Goal: Task Accomplishment & Management: Manage account settings

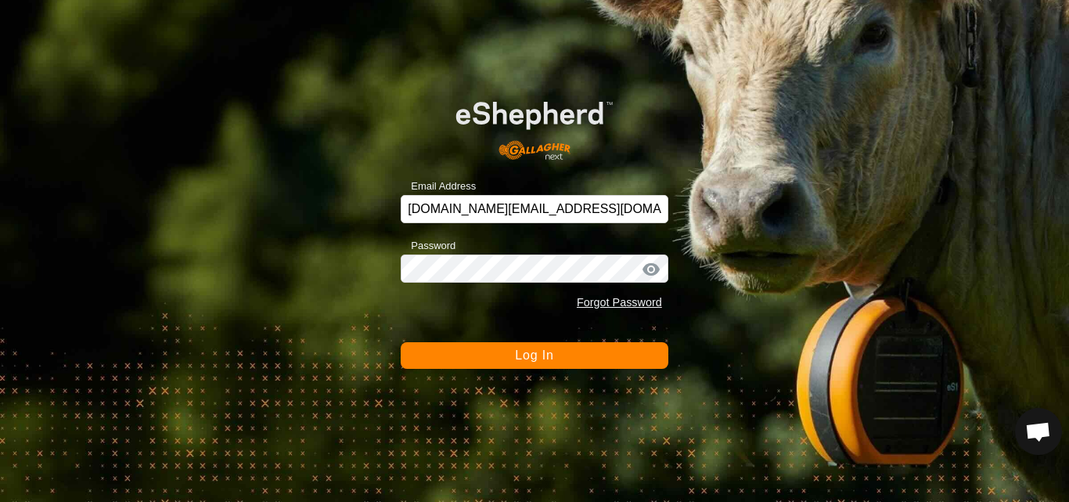
click at [536, 351] on span "Log In" at bounding box center [534, 354] width 38 height 13
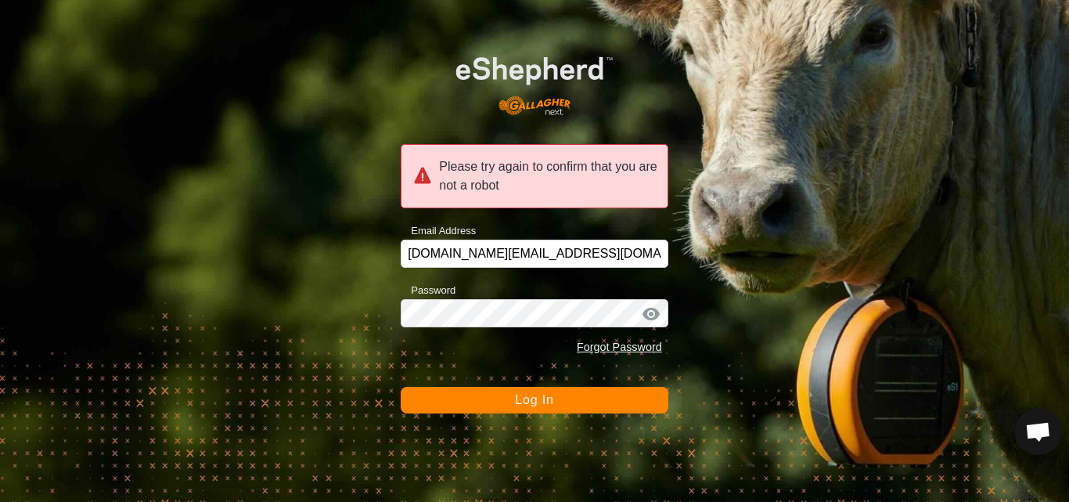
click at [526, 406] on span "Log In" at bounding box center [534, 399] width 38 height 13
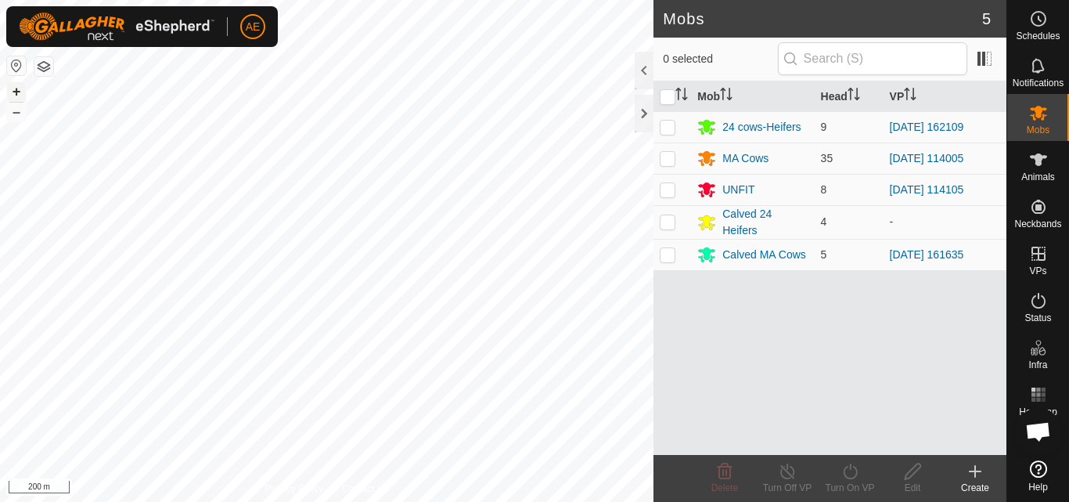
click at [16, 92] on button "+" at bounding box center [16, 91] width 19 height 19
click at [665, 158] on p-checkbox at bounding box center [668, 158] width 16 height 13
checkbox input "true"
click at [783, 477] on icon at bounding box center [787, 471] width 14 height 16
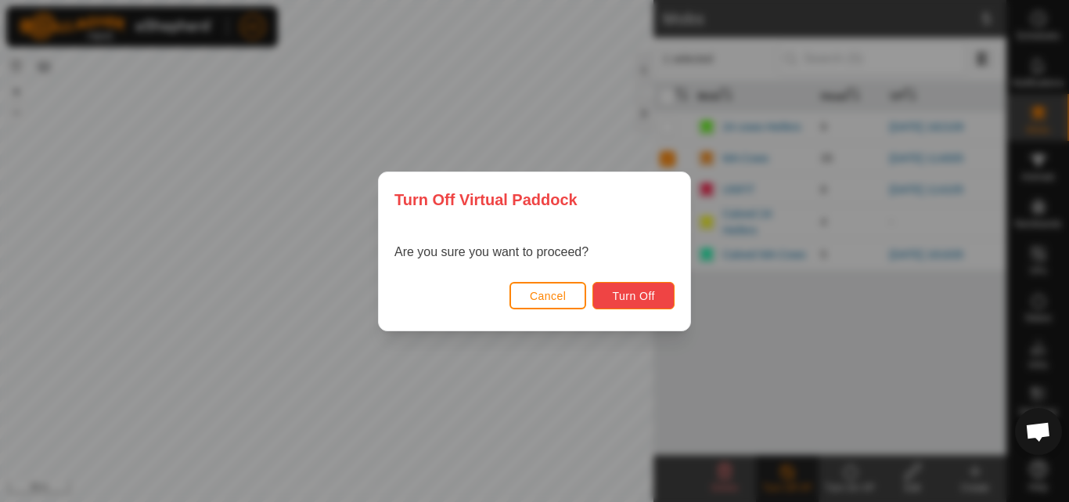
click at [651, 300] on span "Turn Off" at bounding box center [633, 296] width 43 height 13
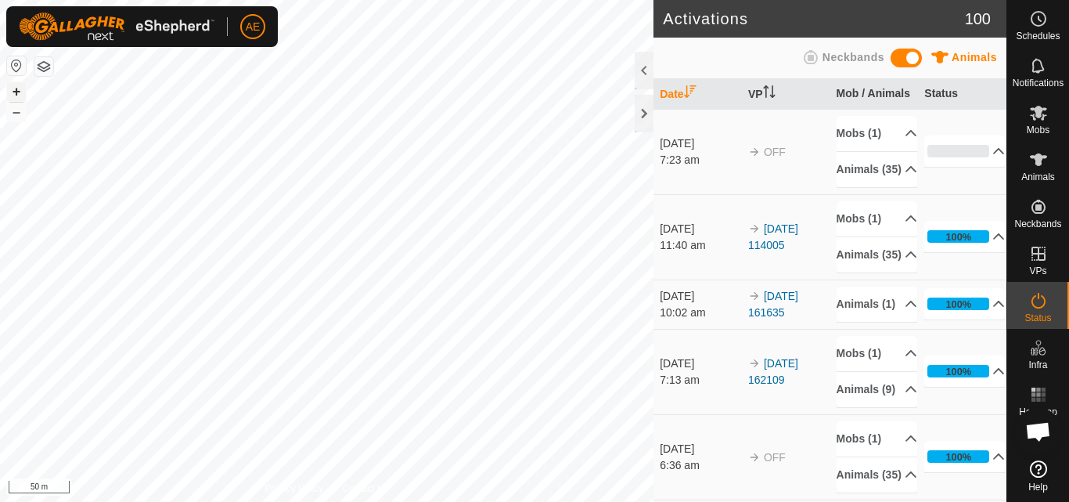
click at [16, 93] on button "+" at bounding box center [16, 91] width 19 height 19
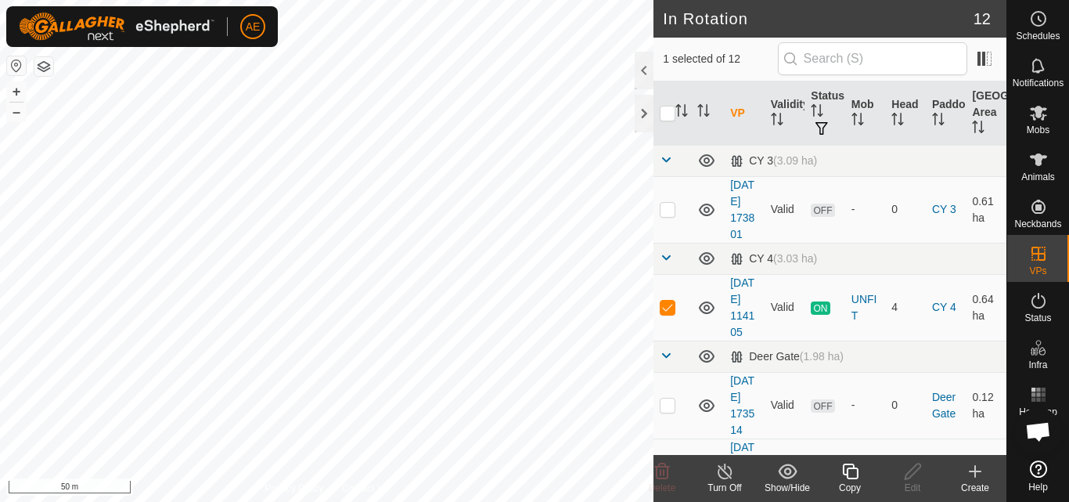
click at [729, 481] on div "Turn Off" at bounding box center [724, 488] width 63 height 14
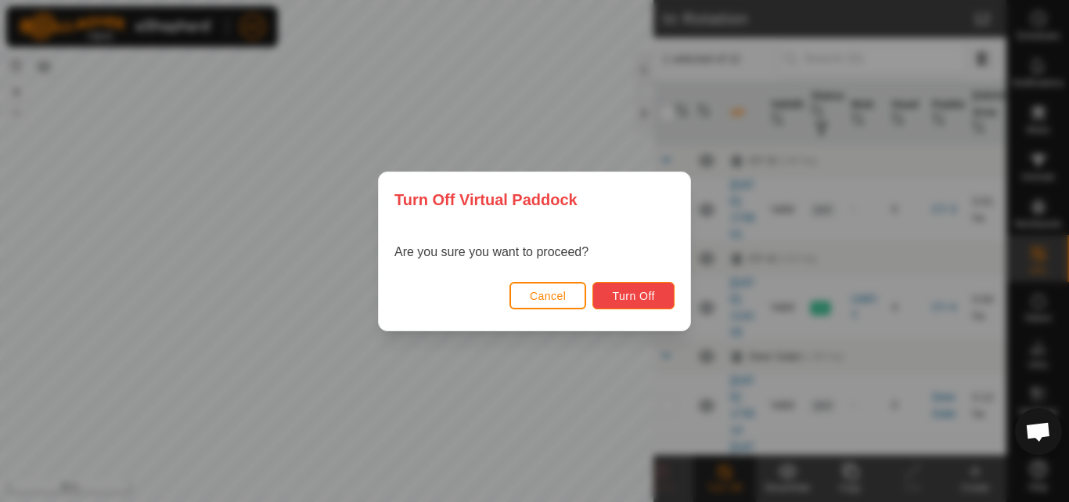
click at [632, 306] on button "Turn Off" at bounding box center [634, 295] width 82 height 27
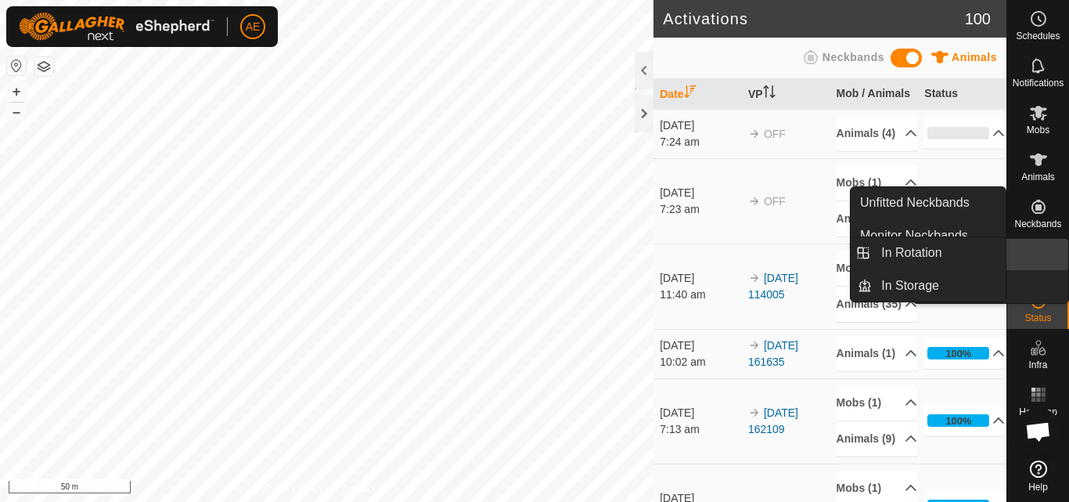
click at [1037, 253] on icon at bounding box center [1039, 254] width 14 height 14
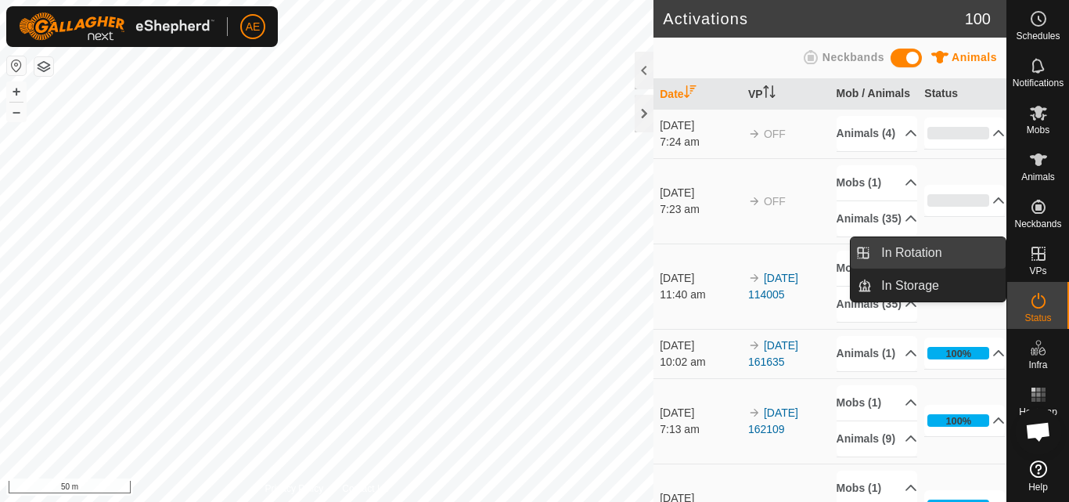
click at [946, 248] on link "In Rotation" at bounding box center [939, 252] width 134 height 31
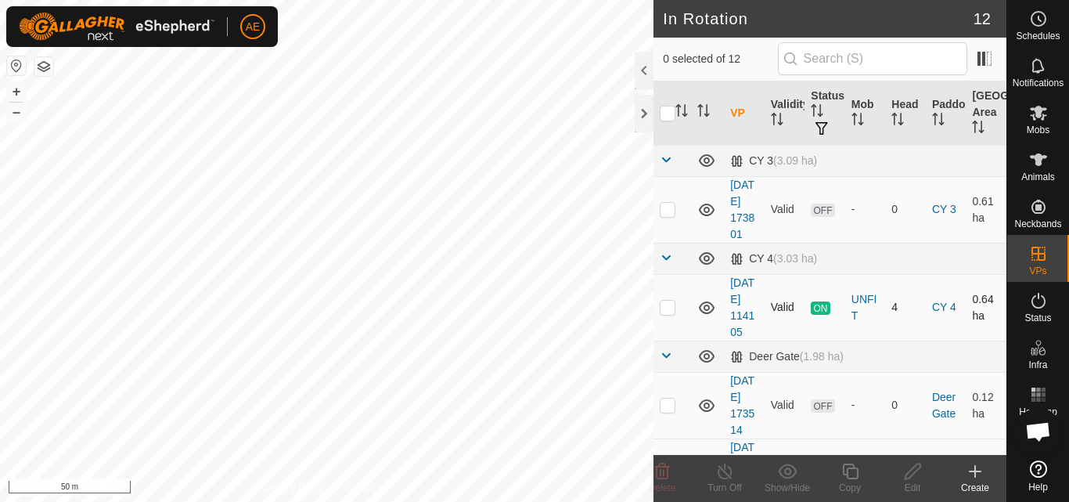
click at [668, 313] on p-checkbox at bounding box center [668, 307] width 16 height 13
checkbox input "true"
click at [974, 481] on div "Create" at bounding box center [975, 488] width 63 height 14
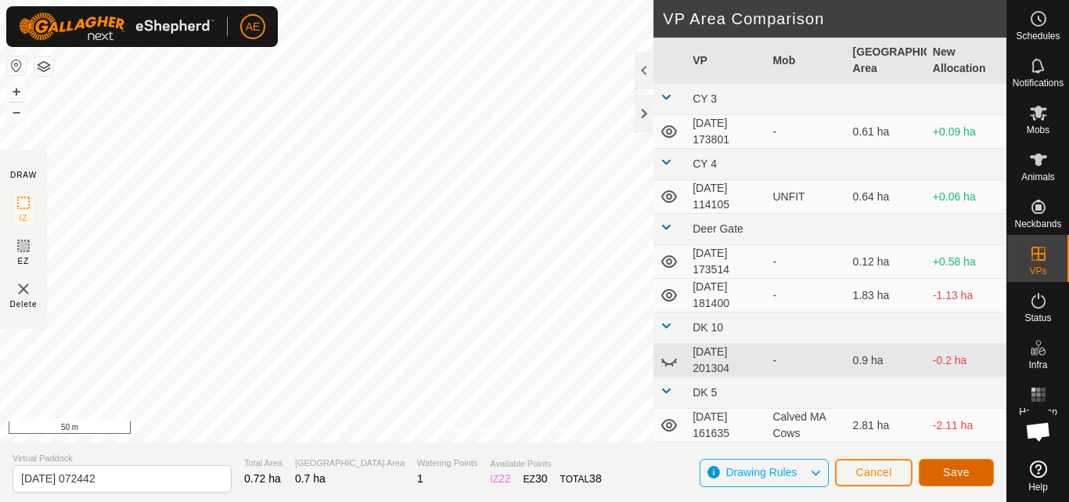
click at [952, 480] on button "Save" at bounding box center [956, 472] width 75 height 27
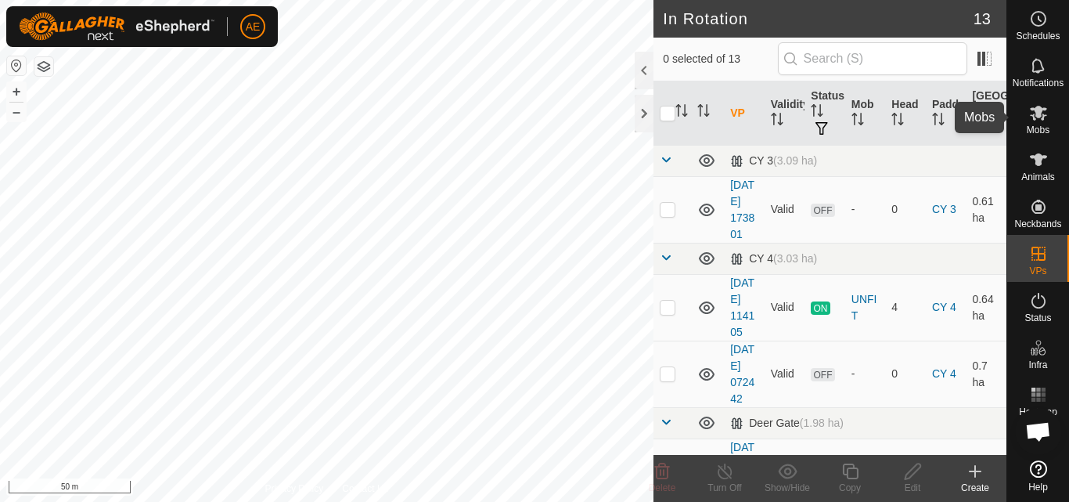
click at [1042, 120] on icon at bounding box center [1038, 113] width 17 height 15
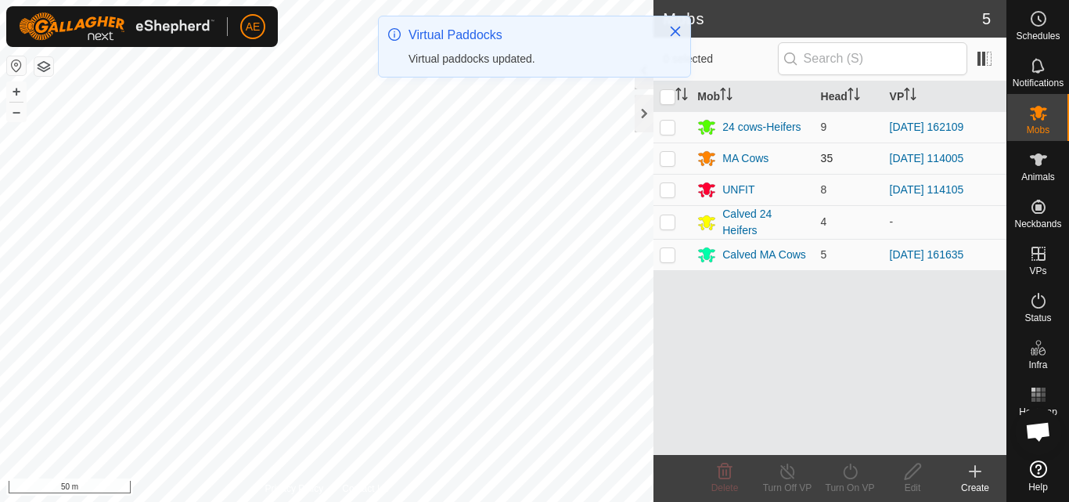
click at [665, 163] on p-checkbox at bounding box center [668, 158] width 16 height 13
checkbox input "true"
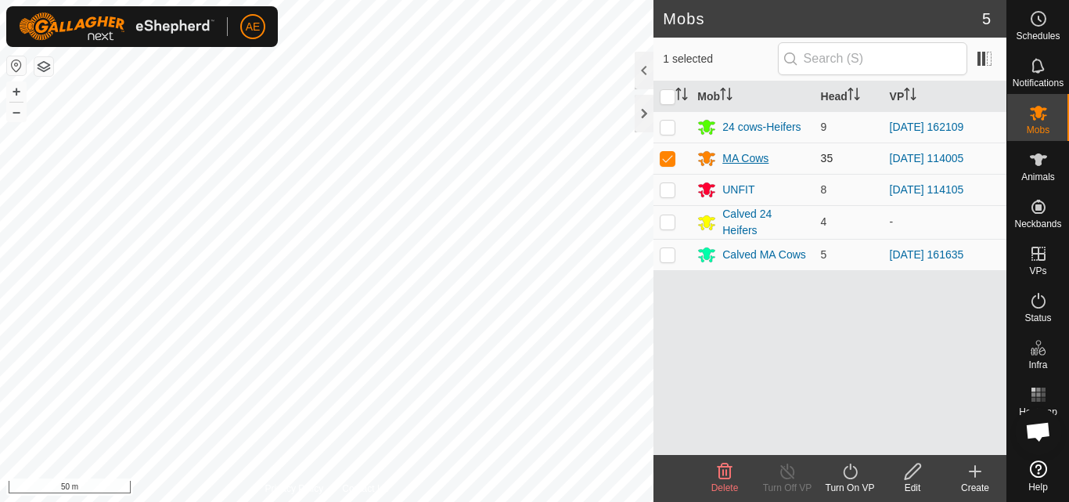
click at [749, 162] on div "MA Cows" at bounding box center [745, 158] width 46 height 16
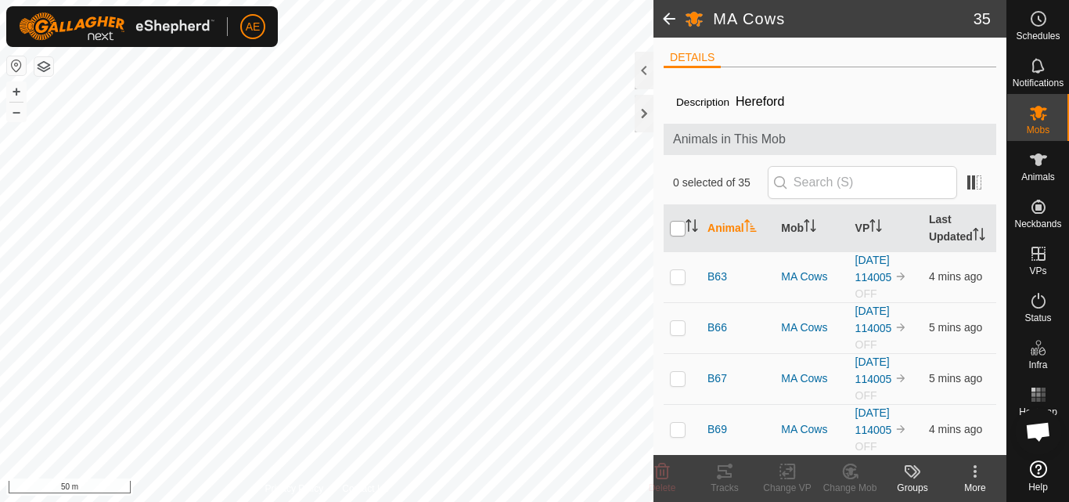
click at [677, 236] on input "checkbox" at bounding box center [678, 229] width 16 height 16
checkbox input "true"
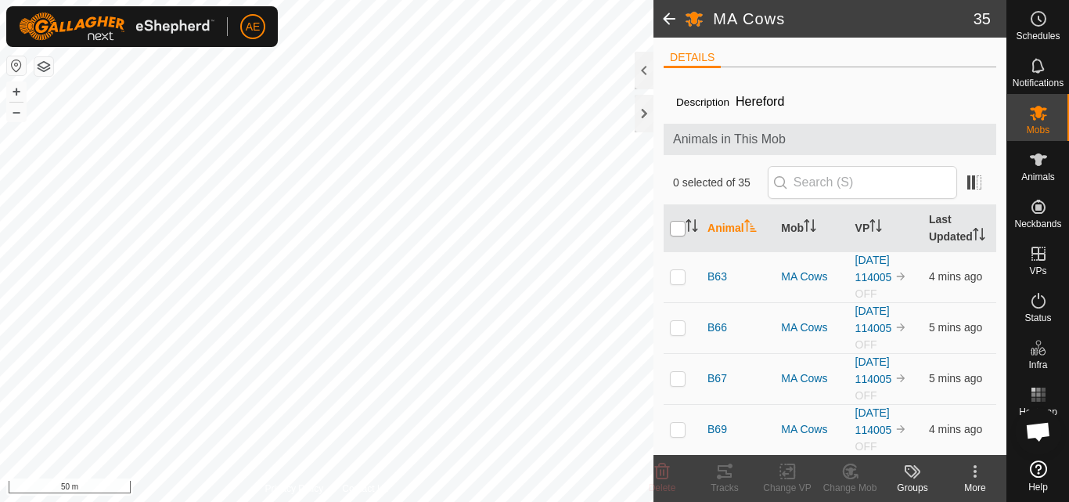
checkbox input "true"
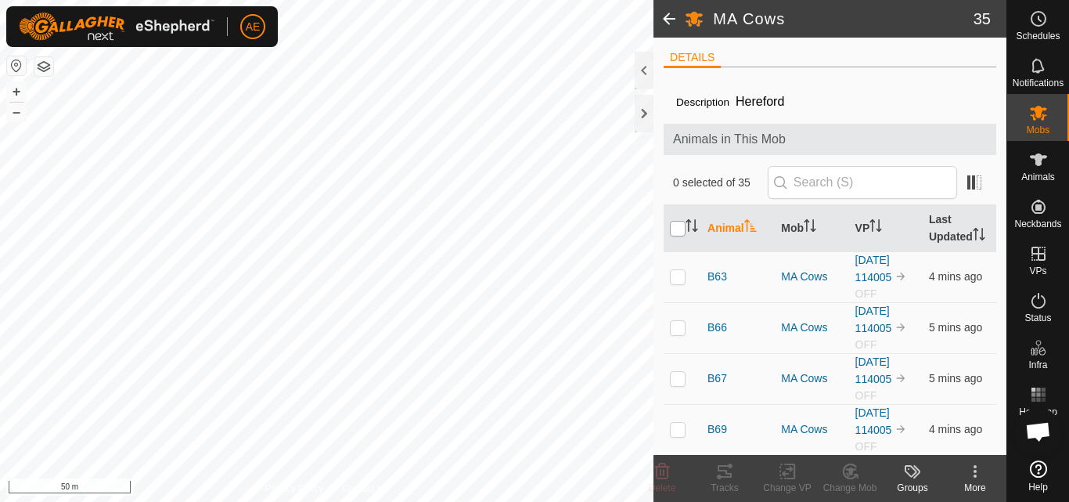
checkbox input "true"
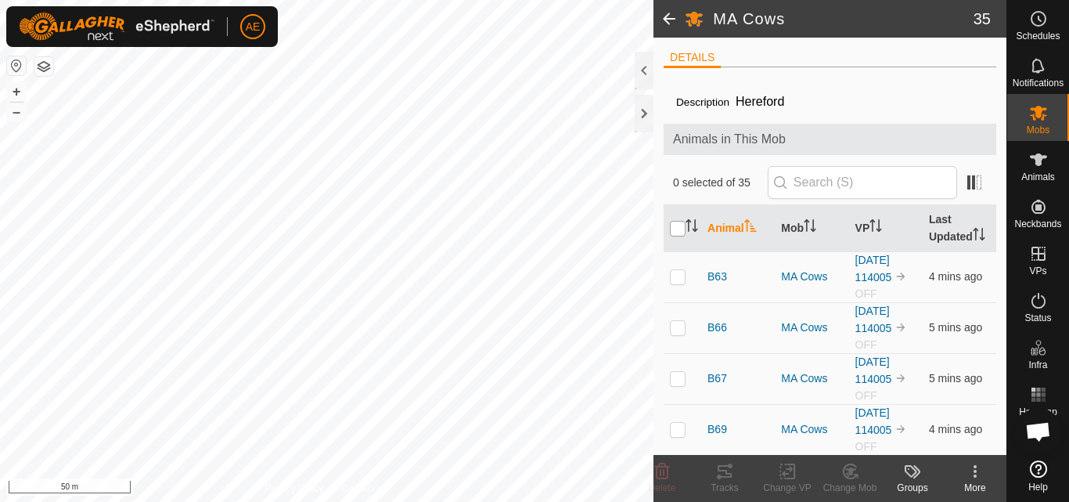
checkbox input "true"
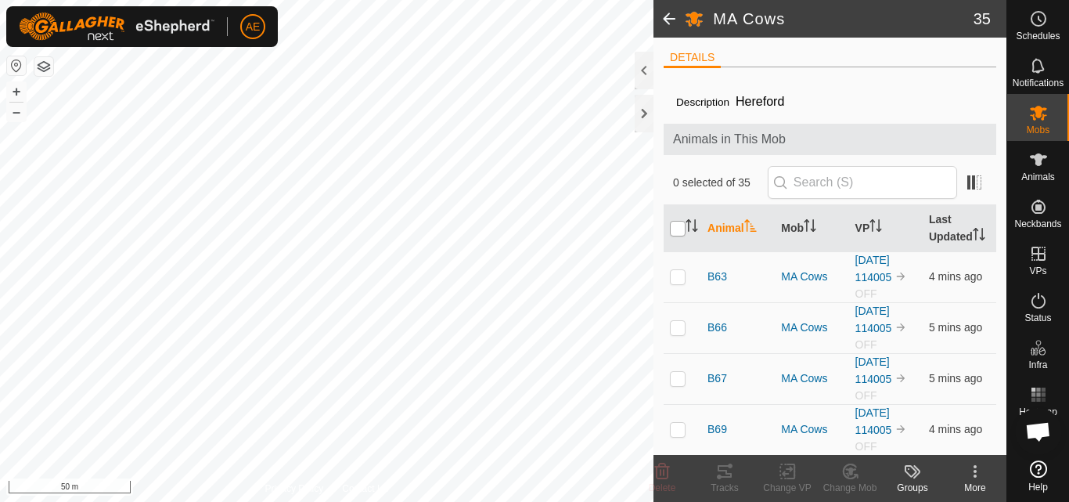
checkbox input "true"
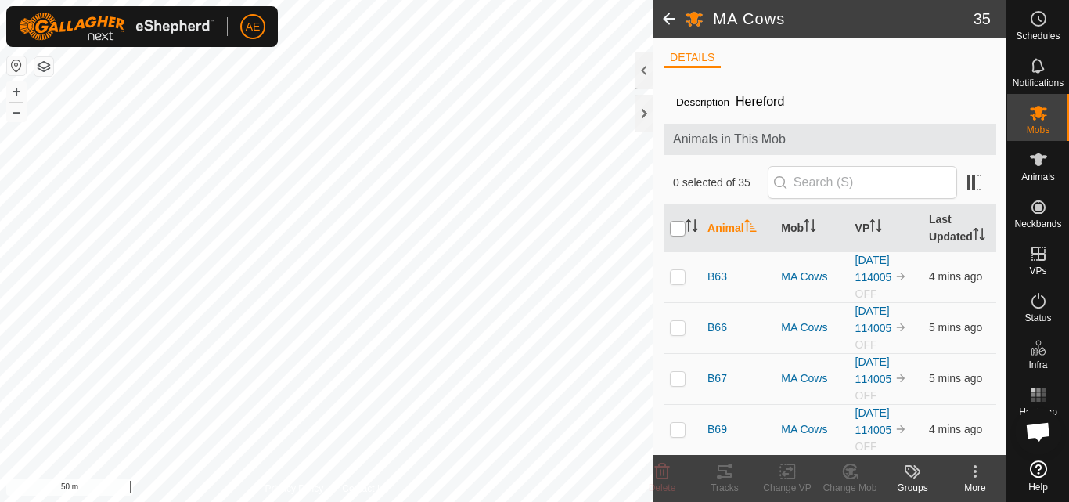
checkbox input "true"
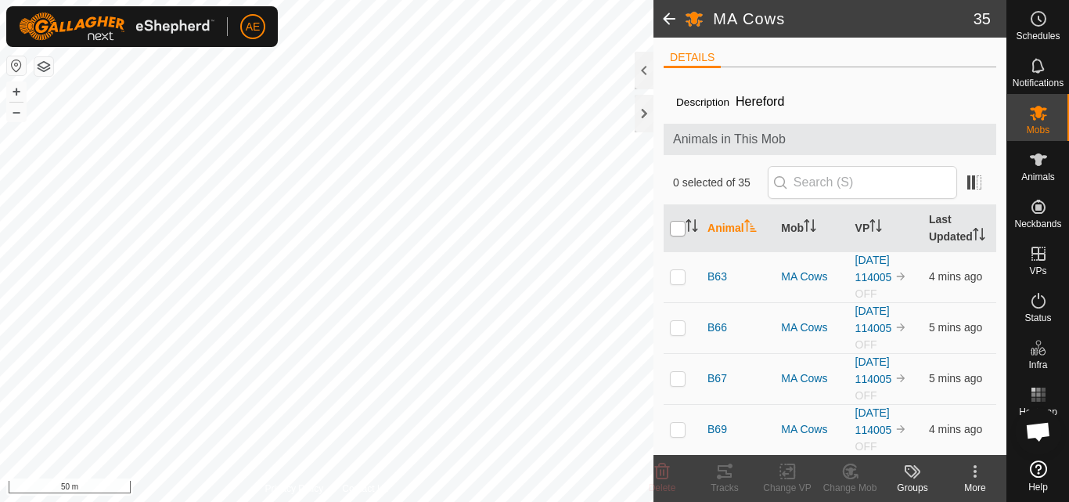
checkbox input "true"
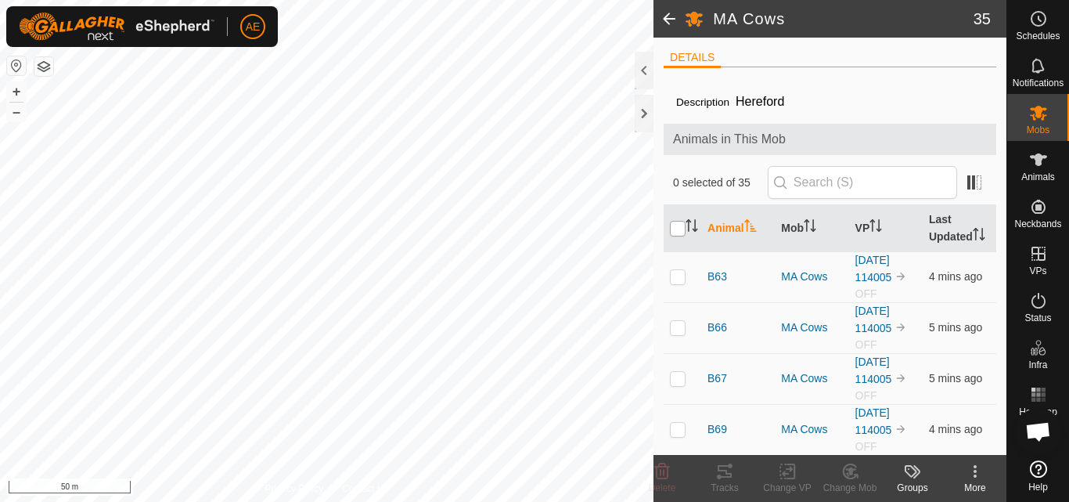
checkbox input "true"
click at [786, 477] on icon at bounding box center [788, 471] width 20 height 19
click at [787, 474] on icon at bounding box center [788, 471] width 20 height 19
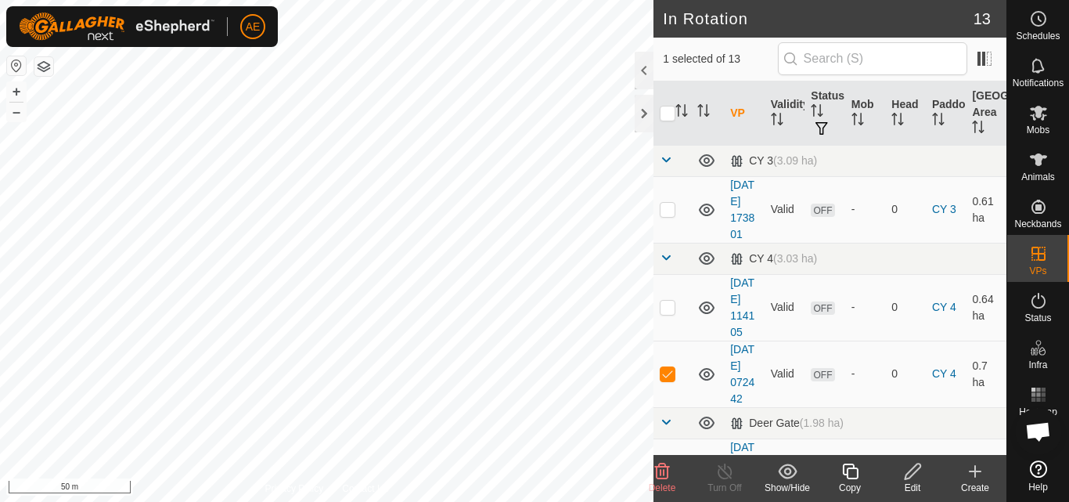
click at [912, 479] on icon at bounding box center [913, 471] width 20 height 19
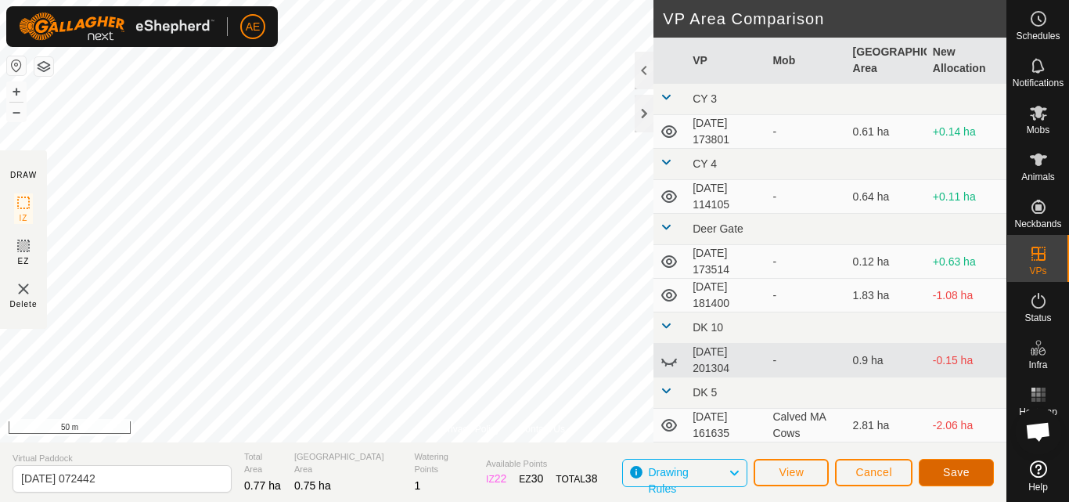
click at [967, 468] on span "Save" at bounding box center [956, 472] width 27 height 13
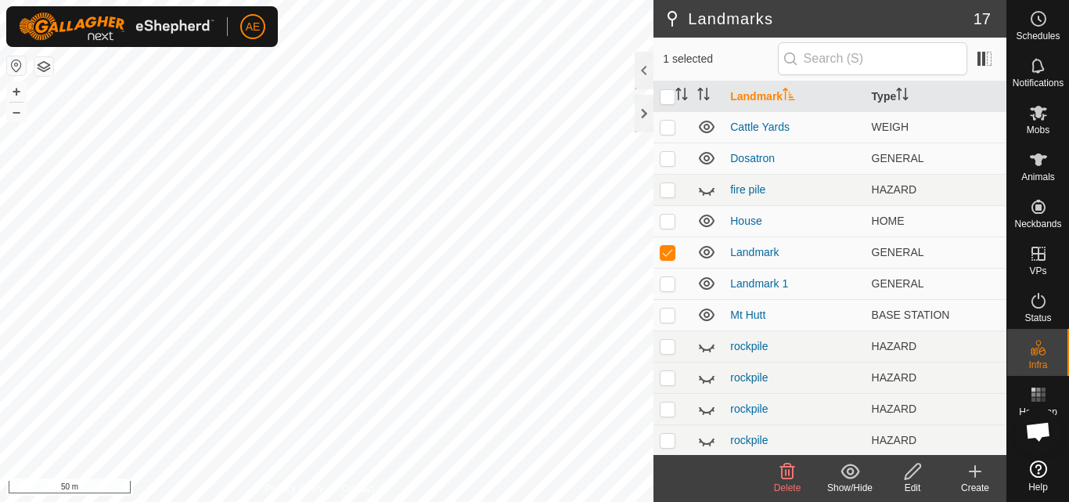
click at [788, 485] on span "Delete" at bounding box center [787, 487] width 27 height 11
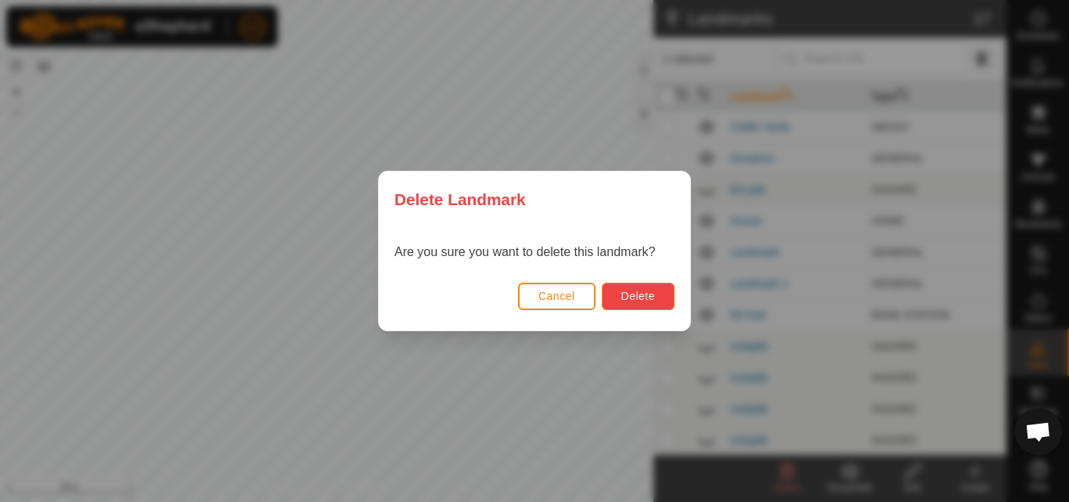
click at [652, 300] on span "Delete" at bounding box center [638, 296] width 34 height 13
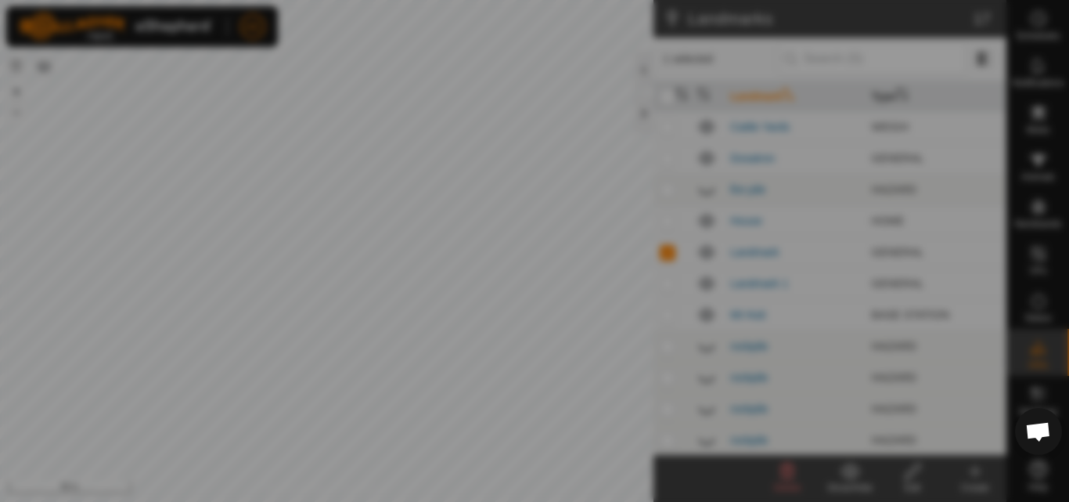
checkbox input "false"
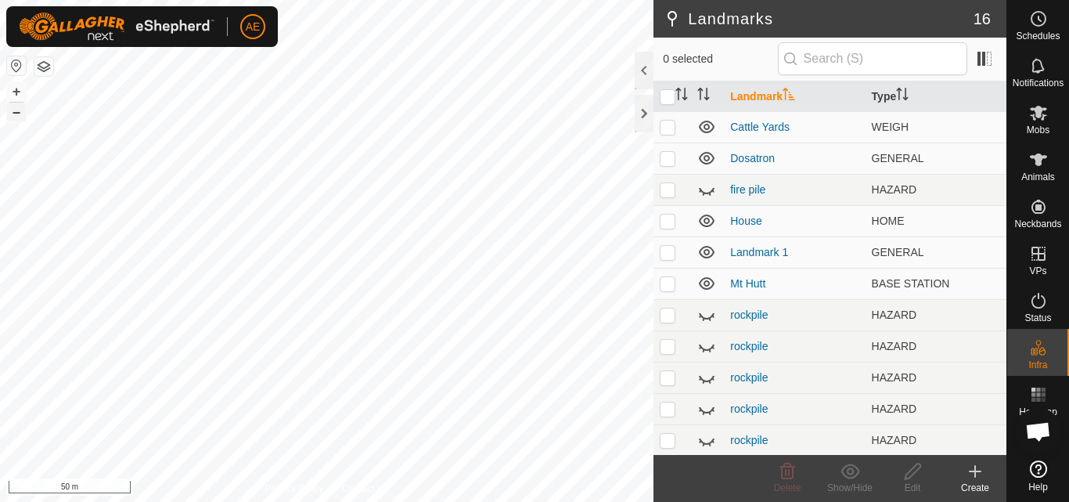
click at [19, 115] on button "–" at bounding box center [16, 112] width 19 height 19
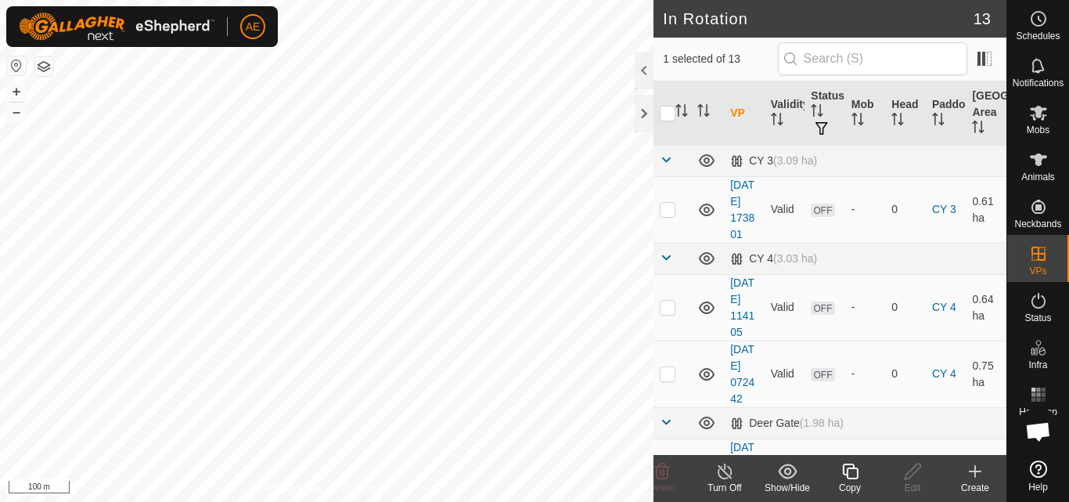
click at [722, 484] on div "Turn Off" at bounding box center [724, 488] width 63 height 14
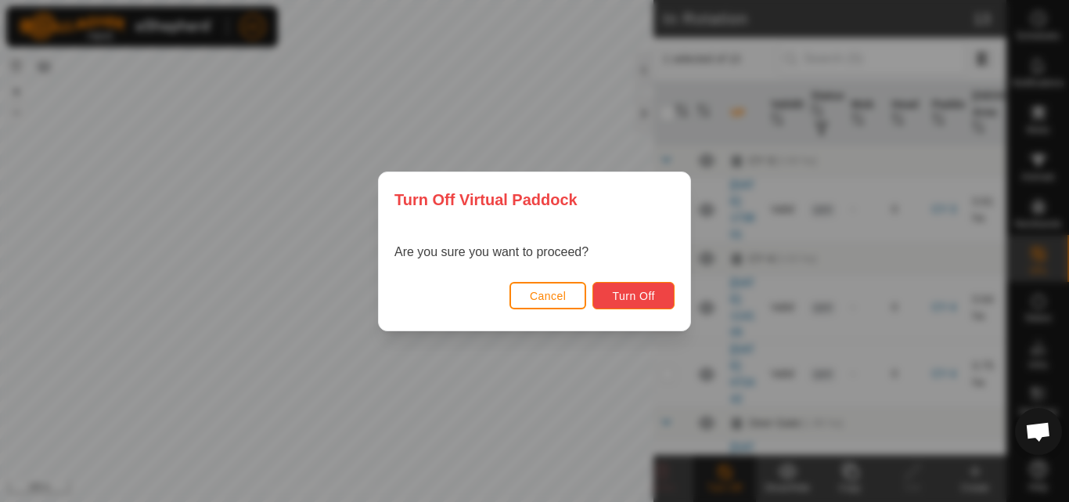
click at [624, 297] on span "Turn Off" at bounding box center [633, 296] width 43 height 13
